Goal: Transaction & Acquisition: Purchase product/service

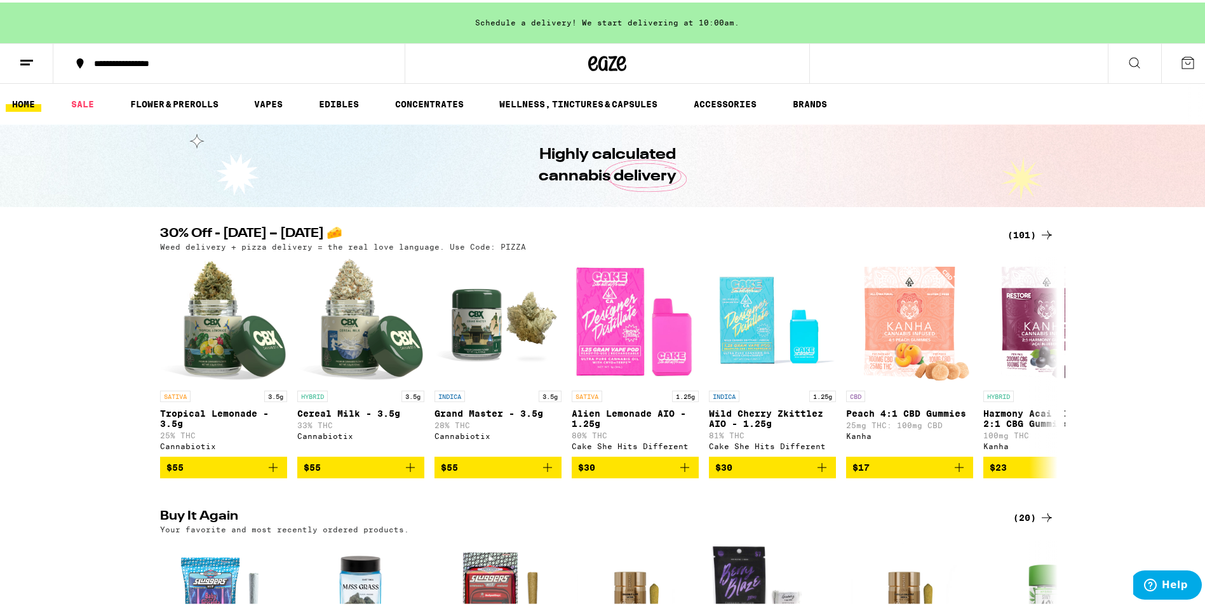
click at [1039, 229] on icon at bounding box center [1046, 232] width 15 height 15
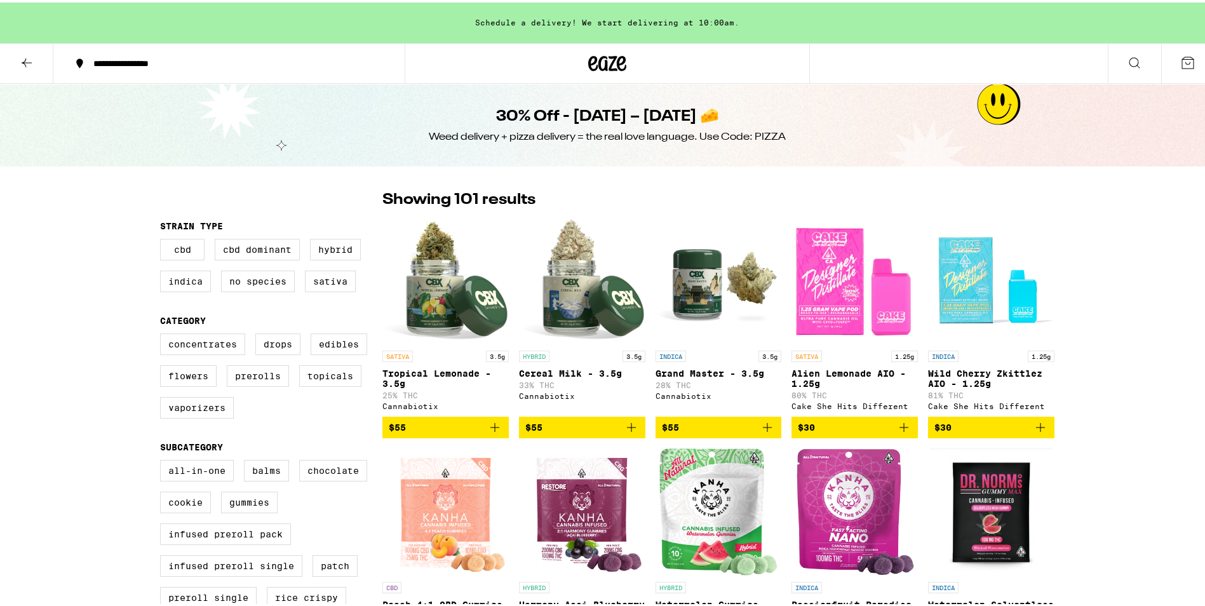
click at [1037, 229] on img "Open page for Wild Cherry Zkittlez AIO - 1.25g from Cake She Hits Different" at bounding box center [991, 278] width 126 height 127
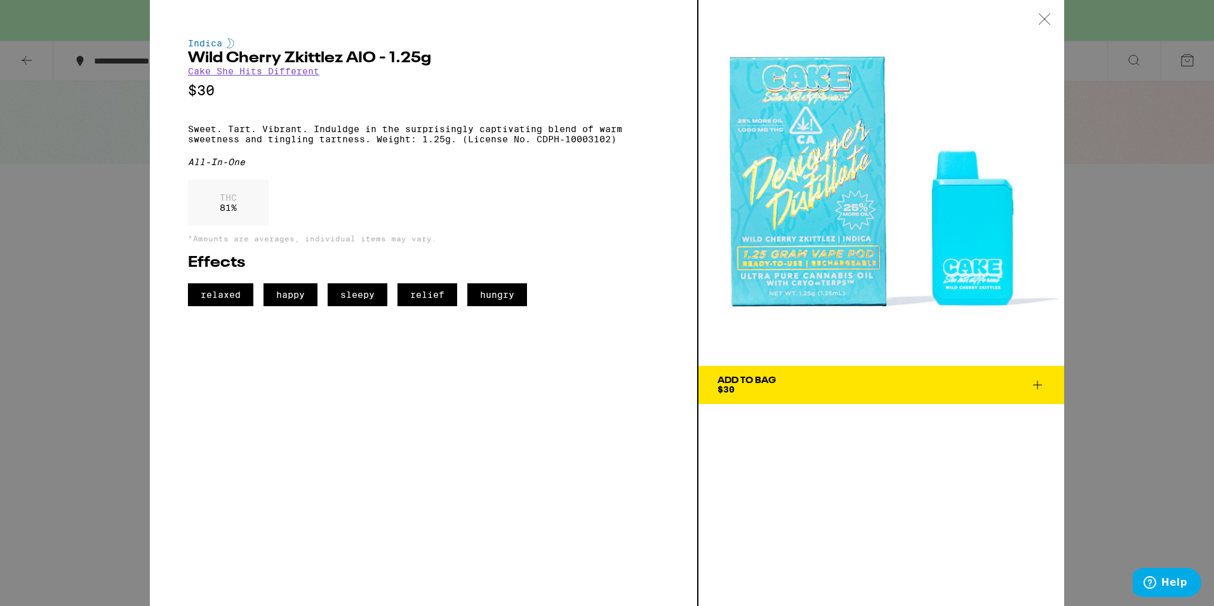
click at [1100, 199] on div "Indica Wild Cherry Zkittlez AIO - 1.25g Cake She Hits Different $30 Sweet. Tart…" at bounding box center [607, 303] width 1214 height 606
